Goal: Information Seeking & Learning: Compare options

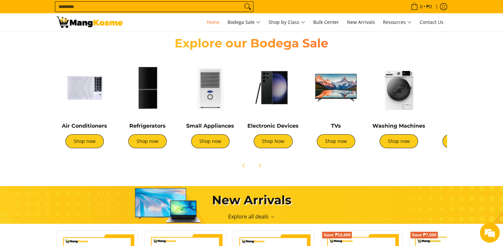
scroll to position [0, 263]
click at [84, 141] on link "Shop now" at bounding box center [85, 141] width 38 height 14
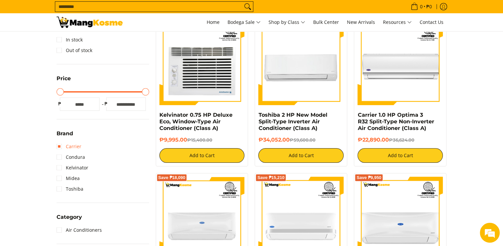
click at [69, 147] on link "Carrier" at bounding box center [69, 146] width 25 height 11
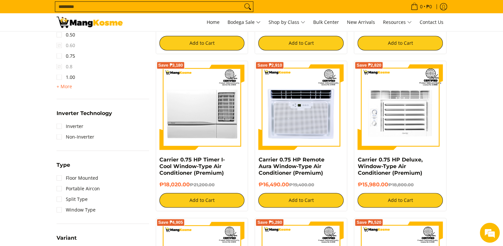
scroll to position [411, 0]
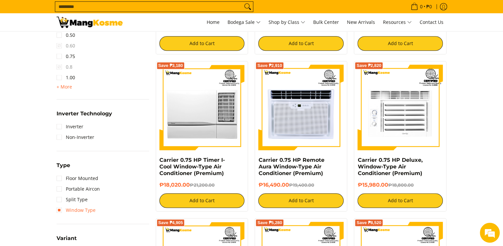
click at [84, 207] on link "Window Type" at bounding box center [76, 210] width 39 height 11
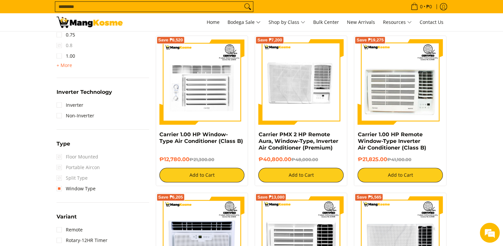
scroll to position [454, 0]
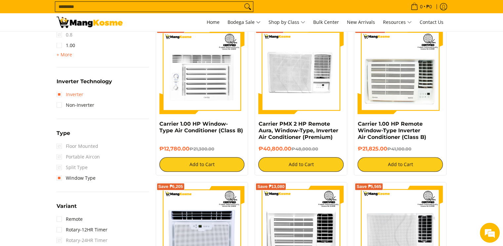
click at [74, 91] on link "Inverter" at bounding box center [70, 94] width 27 height 11
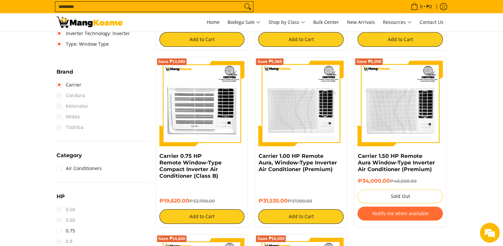
scroll to position [257, 0]
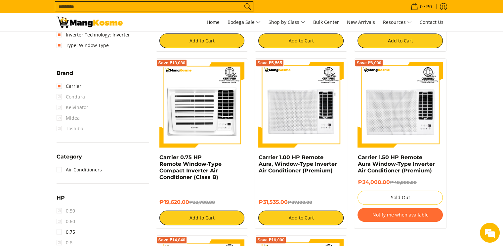
click at [58, 117] on span "Midea" at bounding box center [68, 118] width 23 height 11
click at [59, 86] on link "Carrier" at bounding box center [69, 86] width 25 height 11
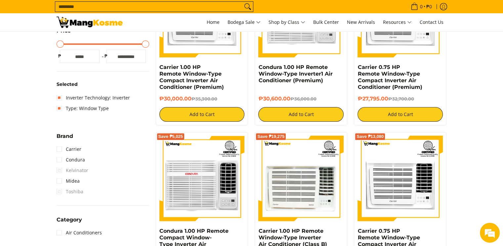
scroll to position [184, 0]
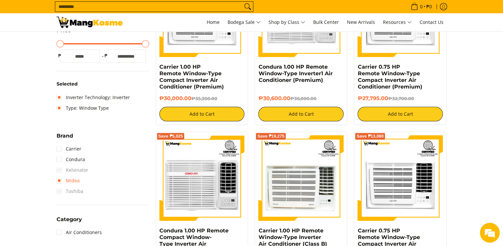
click at [61, 178] on link "Midea" at bounding box center [68, 180] width 23 height 11
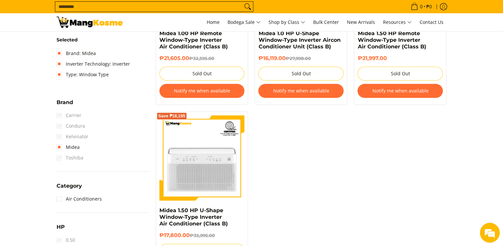
scroll to position [218, 0]
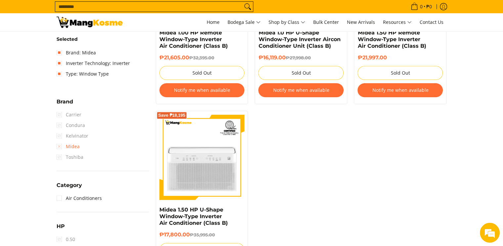
click at [60, 148] on link "Midea" at bounding box center [68, 146] width 23 height 11
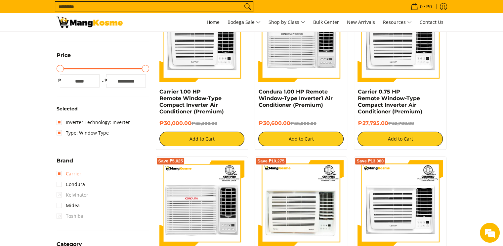
scroll to position [165, 0]
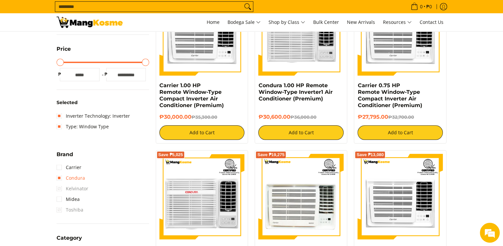
click at [61, 176] on link "Condura" at bounding box center [71, 177] width 28 height 11
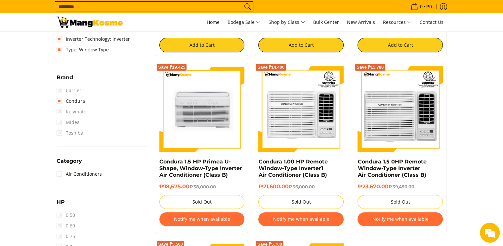
scroll to position [240, 0]
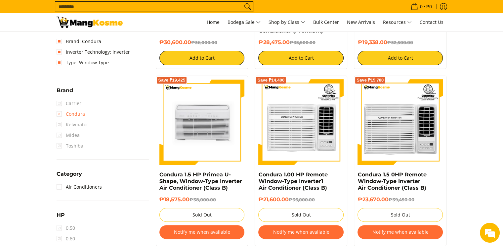
click at [58, 112] on link "Condura" at bounding box center [71, 114] width 28 height 11
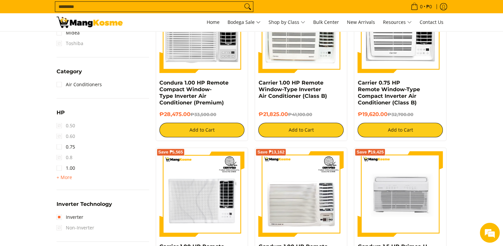
scroll to position [334, 0]
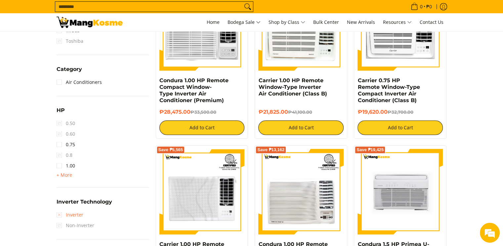
click at [70, 213] on link "Inverter" at bounding box center [70, 214] width 27 height 11
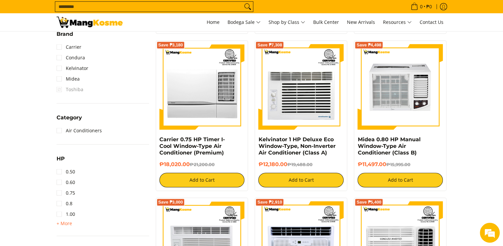
scroll to position [267, 0]
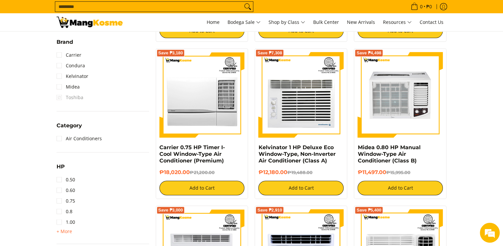
click at [60, 94] on span "Toshiba" at bounding box center [70, 97] width 27 height 11
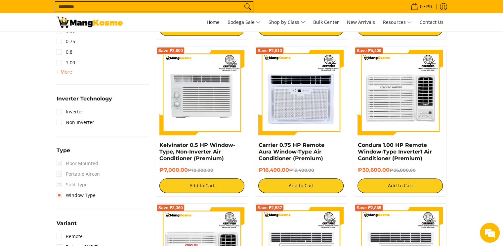
scroll to position [427, 0]
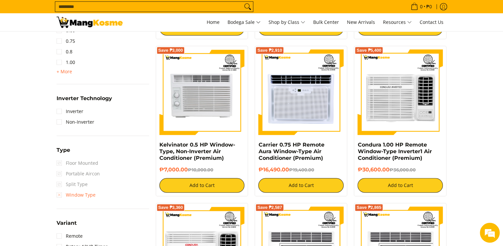
click at [76, 190] on link "Window Type" at bounding box center [76, 194] width 39 height 11
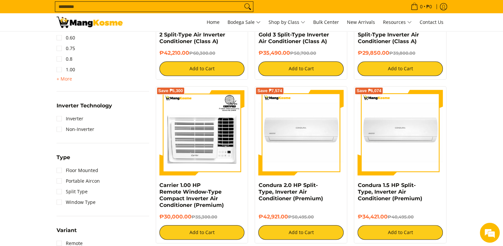
scroll to position [381, 0]
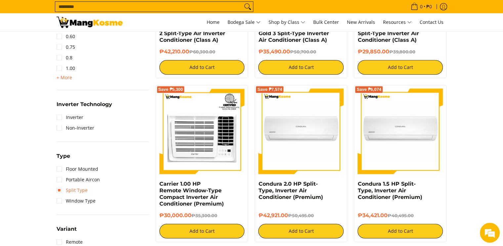
click at [76, 189] on link "Split Type" at bounding box center [72, 190] width 31 height 11
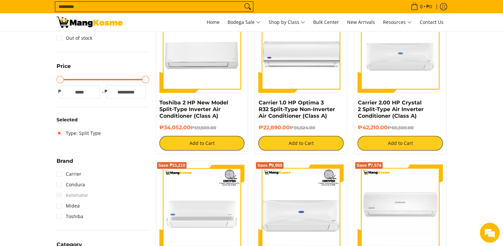
scroll to position [147, 0]
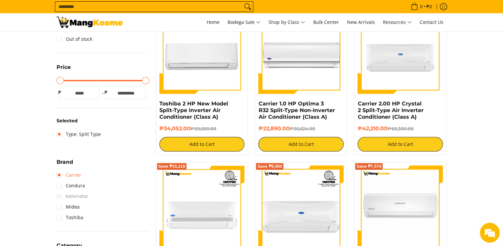
click at [68, 175] on link "Carrier" at bounding box center [69, 174] width 25 height 11
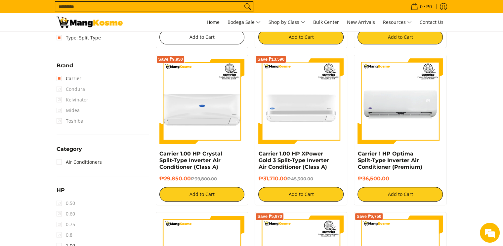
scroll to position [252, 0]
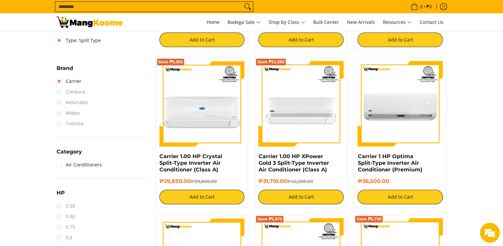
click at [58, 111] on span "Midea" at bounding box center [68, 113] width 23 height 11
click at [60, 83] on link "Carrier" at bounding box center [69, 81] width 25 height 11
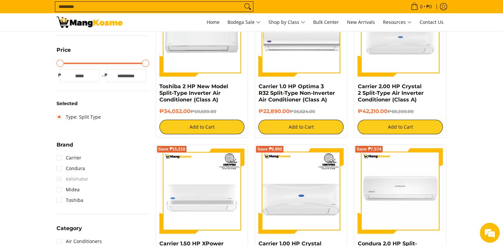
scroll to position [164, 0]
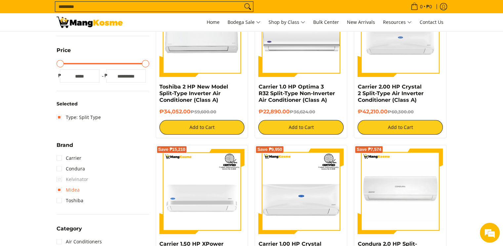
click at [58, 189] on link "Midea" at bounding box center [68, 189] width 23 height 11
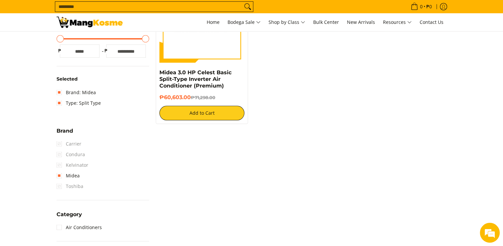
scroll to position [178, 0]
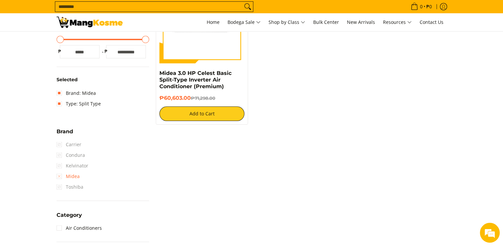
click at [59, 174] on link "Midea" at bounding box center [68, 176] width 23 height 11
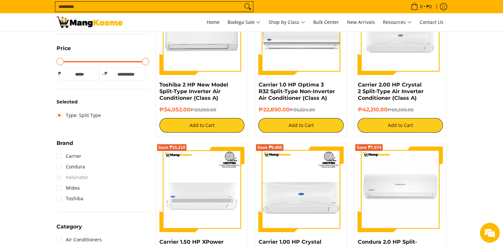
scroll to position [166, 0]
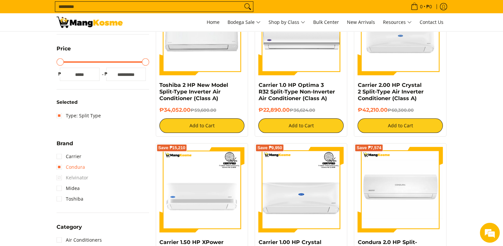
click at [61, 168] on link "Condura" at bounding box center [71, 167] width 28 height 11
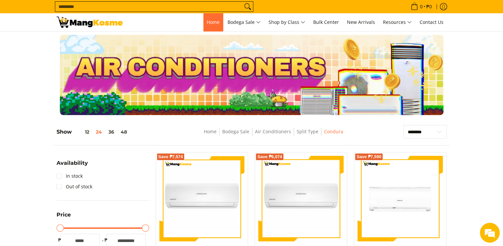
click at [208, 20] on span "Home" at bounding box center [213, 22] width 13 height 6
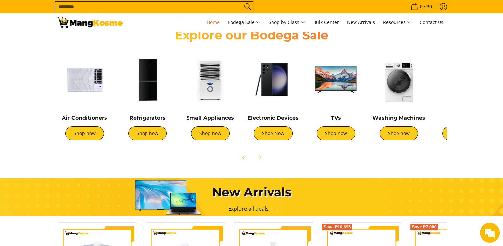
scroll to position [237, 0]
click at [261, 159] on icon "Next" at bounding box center [259, 157] width 5 height 5
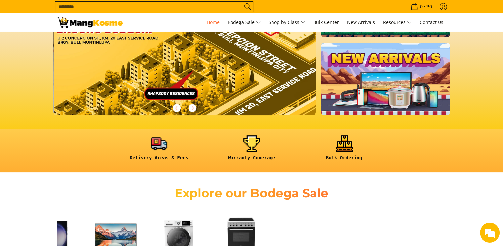
scroll to position [0, 810]
